Goal: Information Seeking & Learning: Learn about a topic

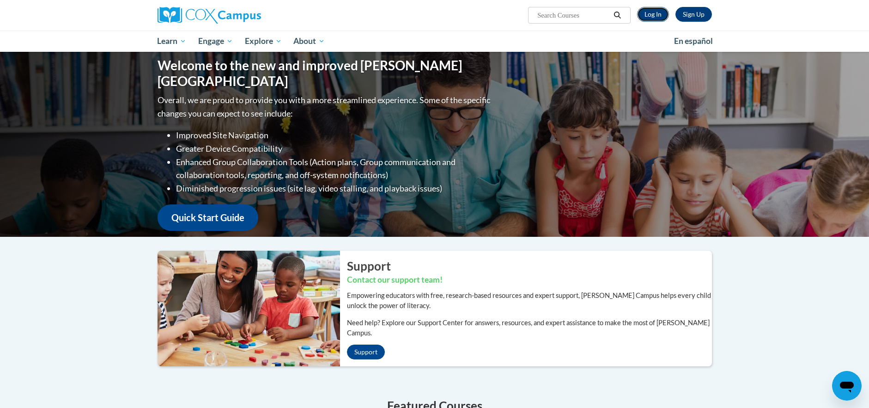
click at [646, 9] on link "Log In" at bounding box center [653, 14] width 32 height 15
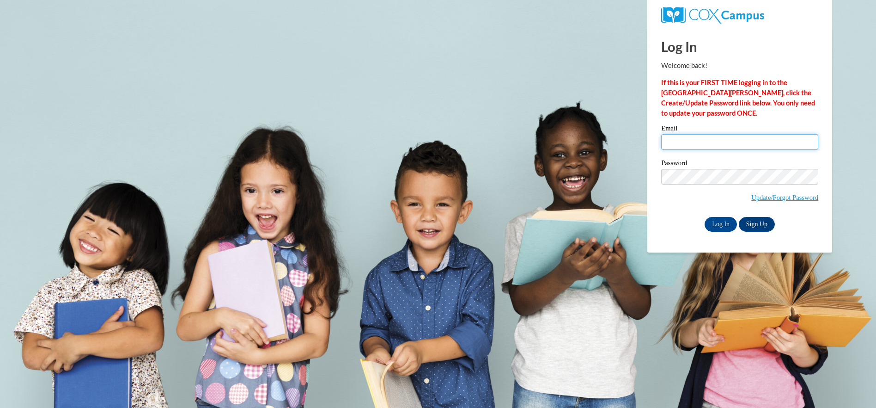
click at [699, 135] on input "Email" at bounding box center [739, 142] width 157 height 16
type input "martysik88@gmail.com"
click at [728, 221] on input "Log In" at bounding box center [721, 224] width 32 height 15
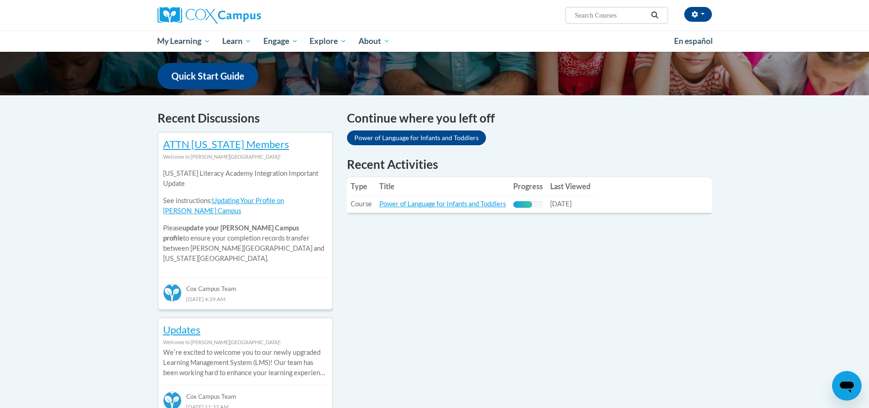
scroll to position [92, 0]
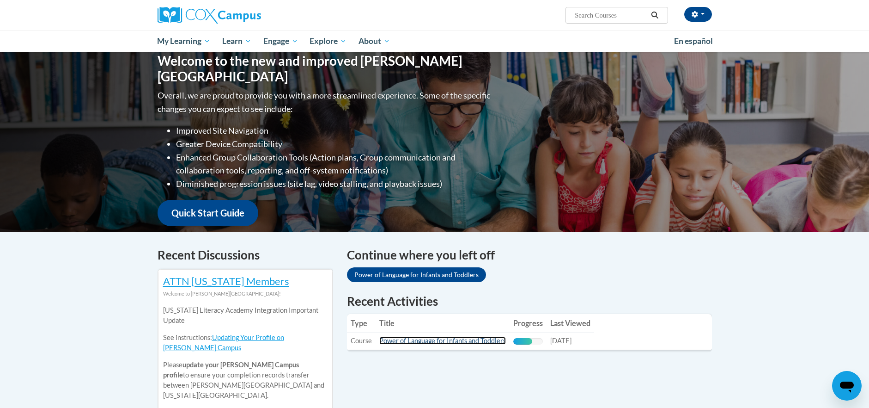
click at [442, 341] on link "Power of Language for Infants and Toddlers" at bounding box center [442, 340] width 127 height 8
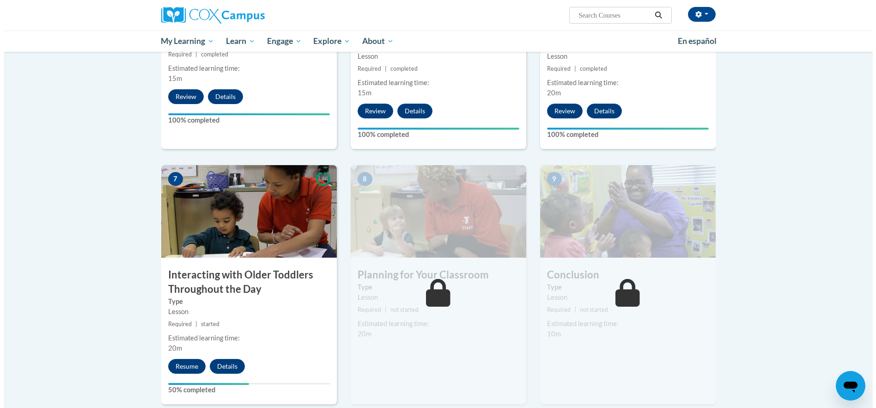
scroll to position [601, 0]
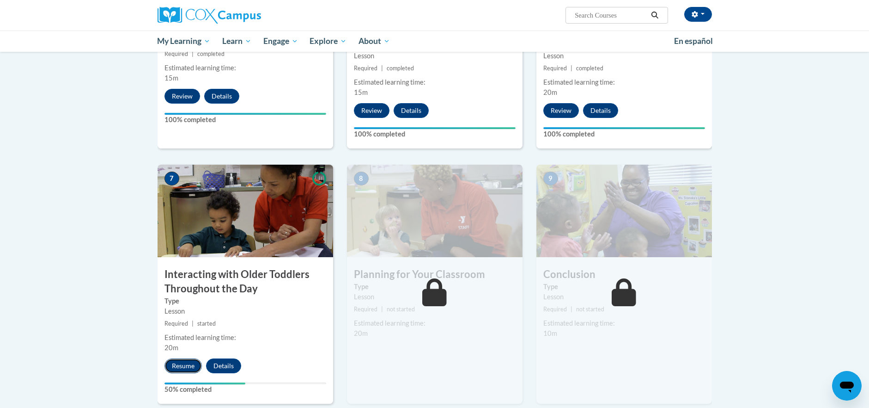
click at [182, 358] on button "Resume" at bounding box center [182, 365] width 37 height 15
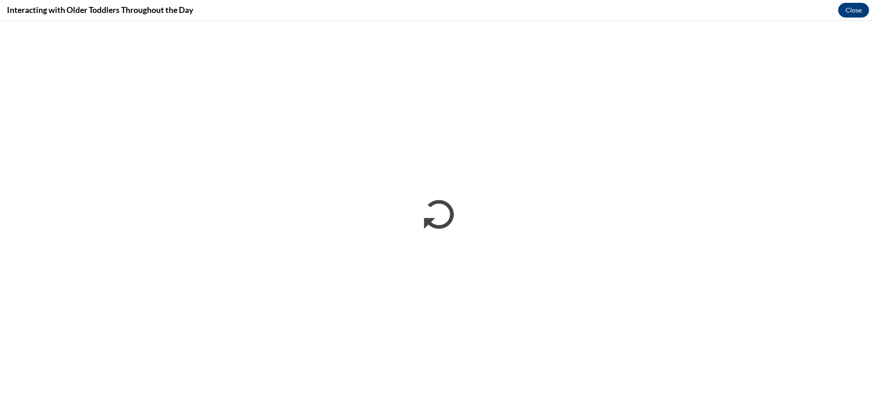
scroll to position [0, 0]
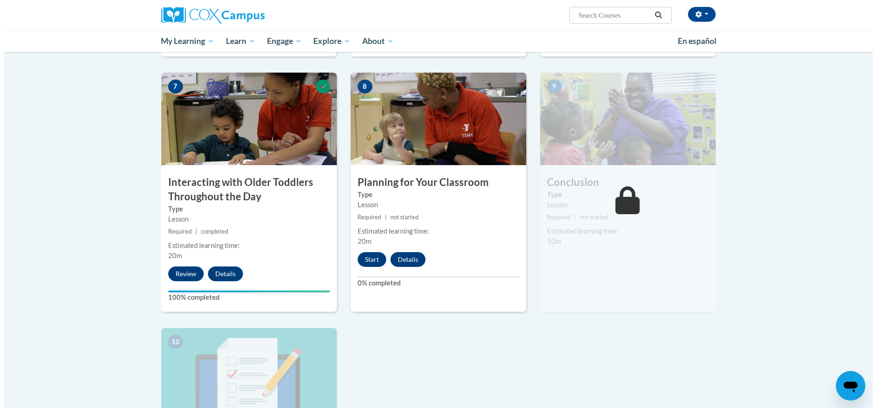
scroll to position [693, 0]
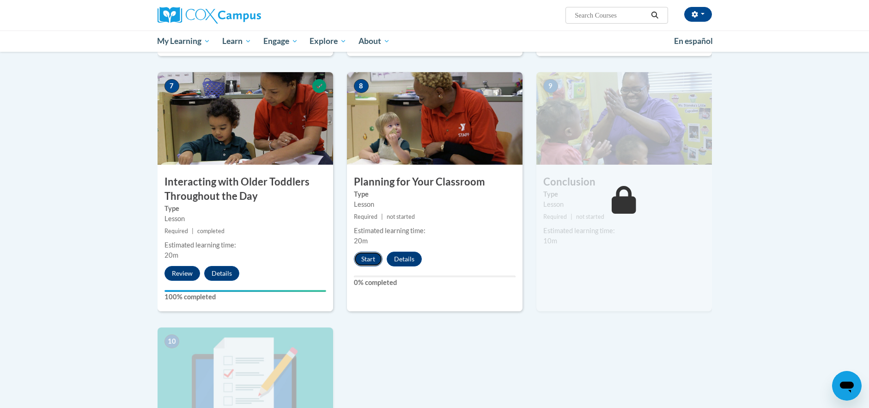
click at [376, 251] on button "Start" at bounding box center [368, 258] width 29 height 15
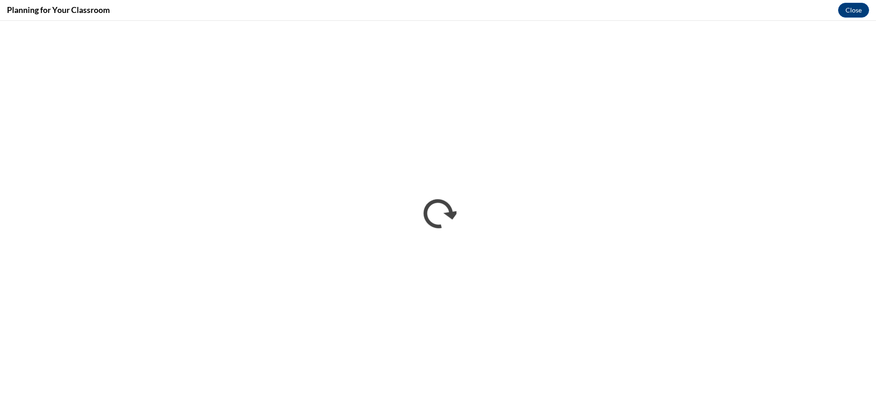
scroll to position [0, 0]
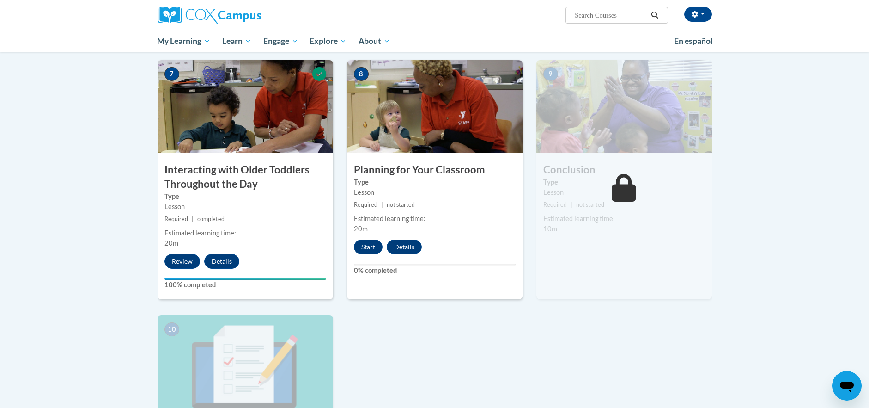
scroll to position [633, 0]
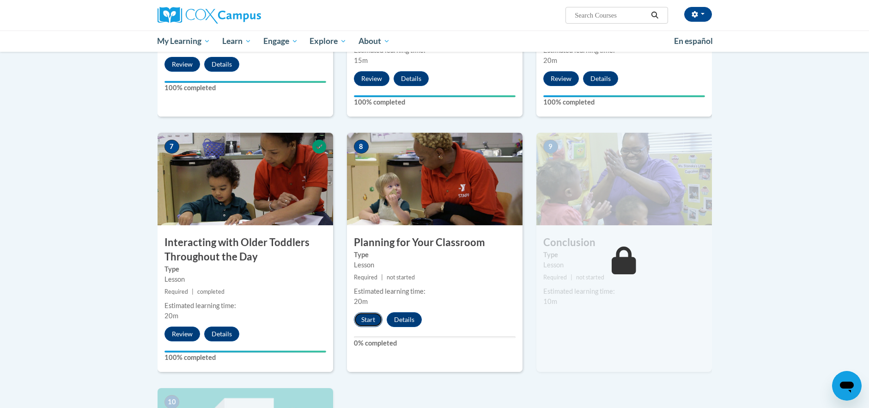
click at [368, 312] on button "Start" at bounding box center [368, 319] width 29 height 15
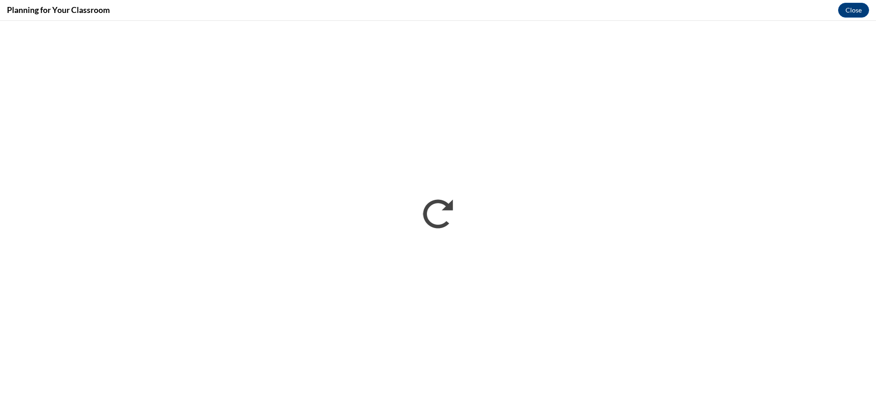
scroll to position [0, 0]
